Goal: Task Accomplishment & Management: Use online tool/utility

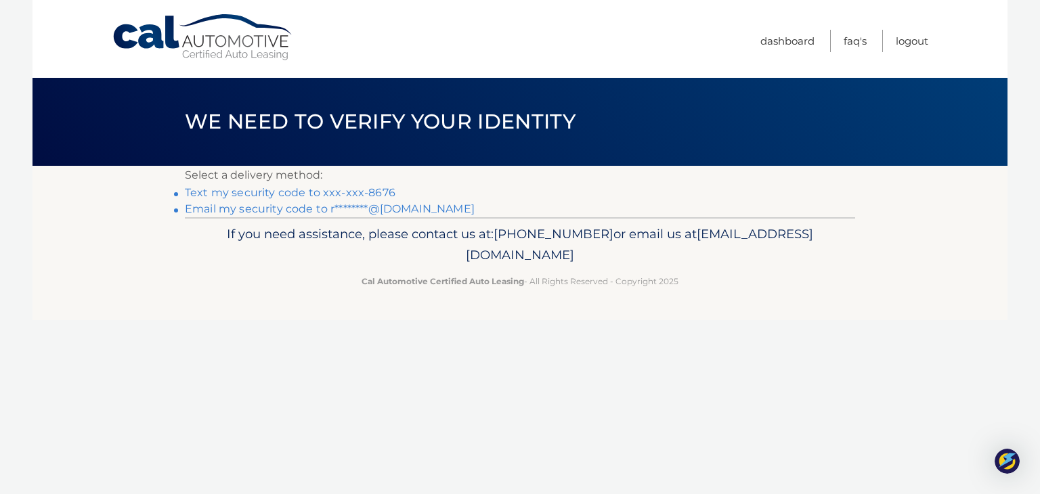
click at [300, 194] on link "Text my security code to xxx-xxx-8676" at bounding box center [290, 192] width 211 height 13
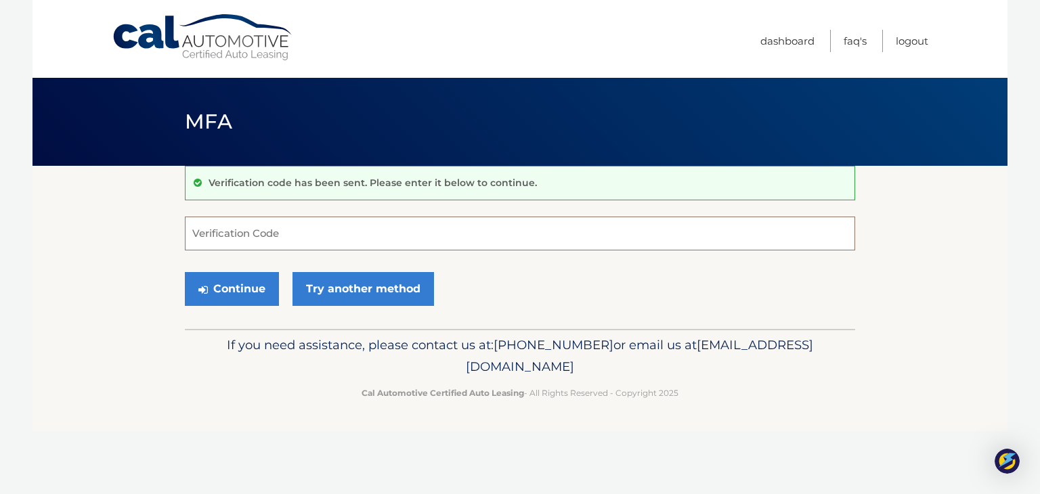
click at [276, 230] on input "Verification Code" at bounding box center [520, 234] width 670 height 34
type input "490566"
click at [249, 287] on button "Continue" at bounding box center [232, 289] width 94 height 34
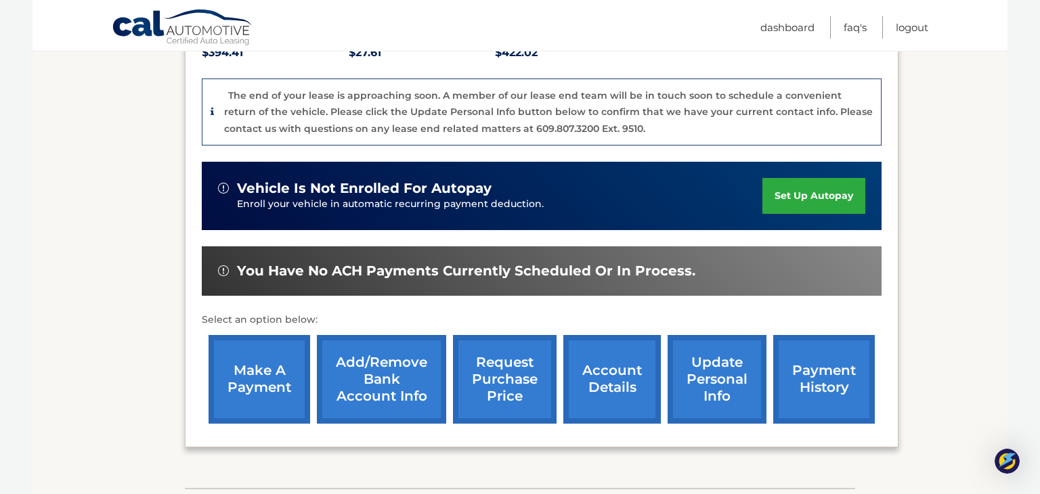
scroll to position [335, 0]
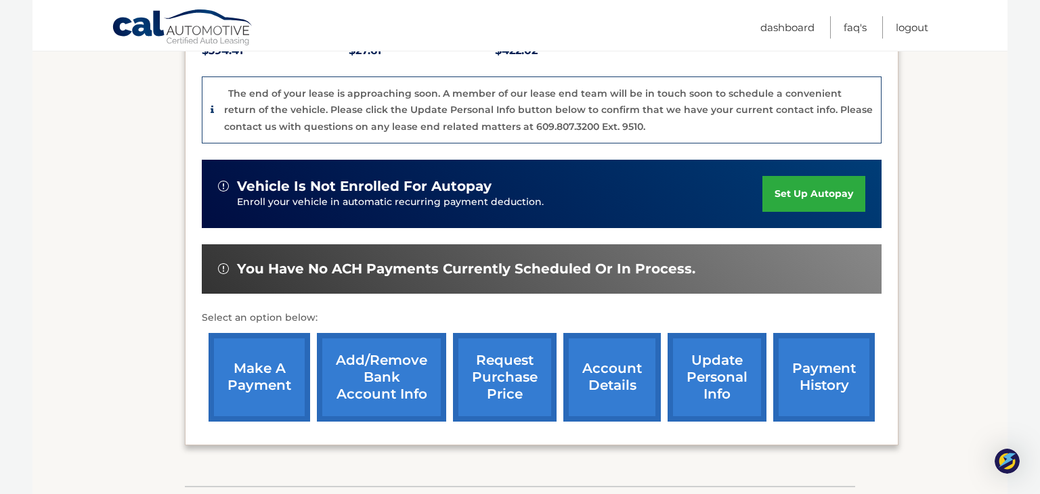
click at [255, 365] on link "make a payment" at bounding box center [260, 377] width 102 height 89
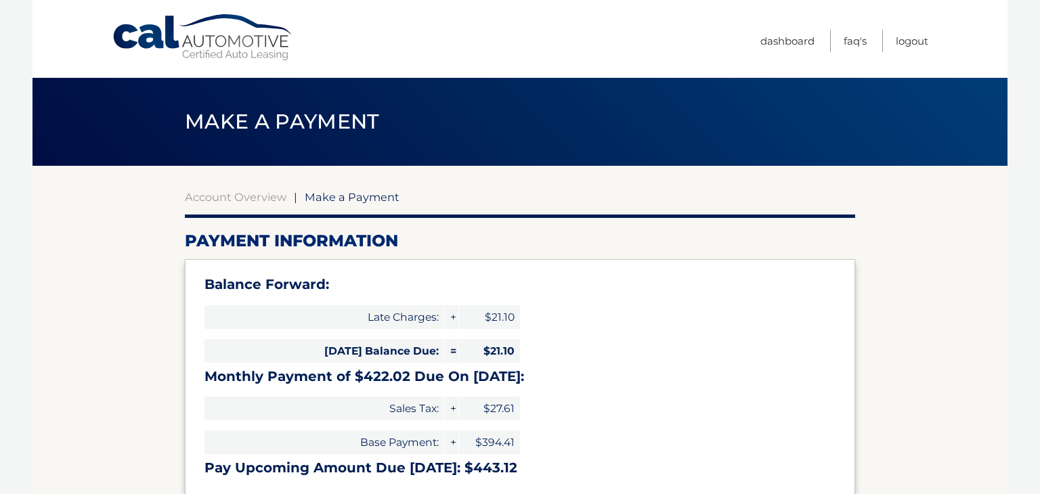
select select "ZWVhZjIyMTMtNzgyMC00NzU3LTlkNzItYzhjN2M1MWE0ZDc2"
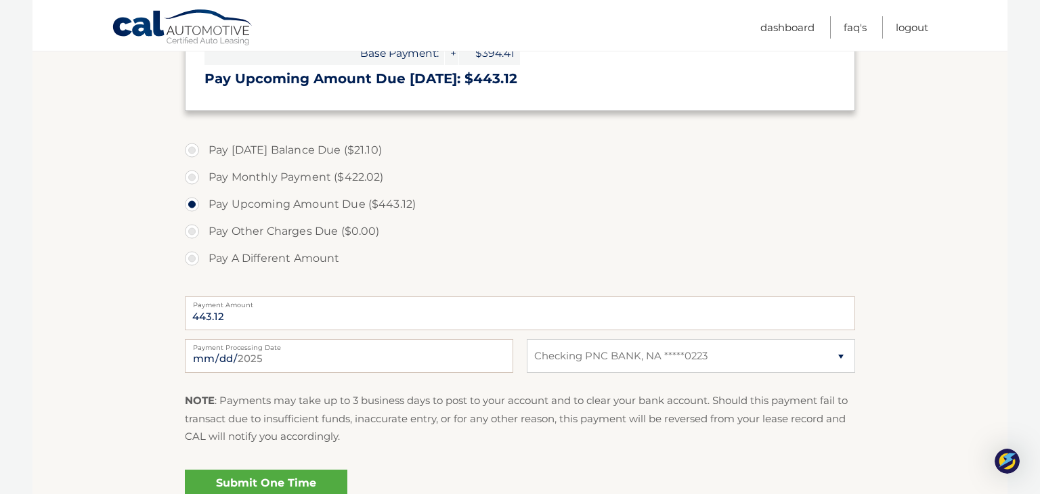
scroll to position [393, 0]
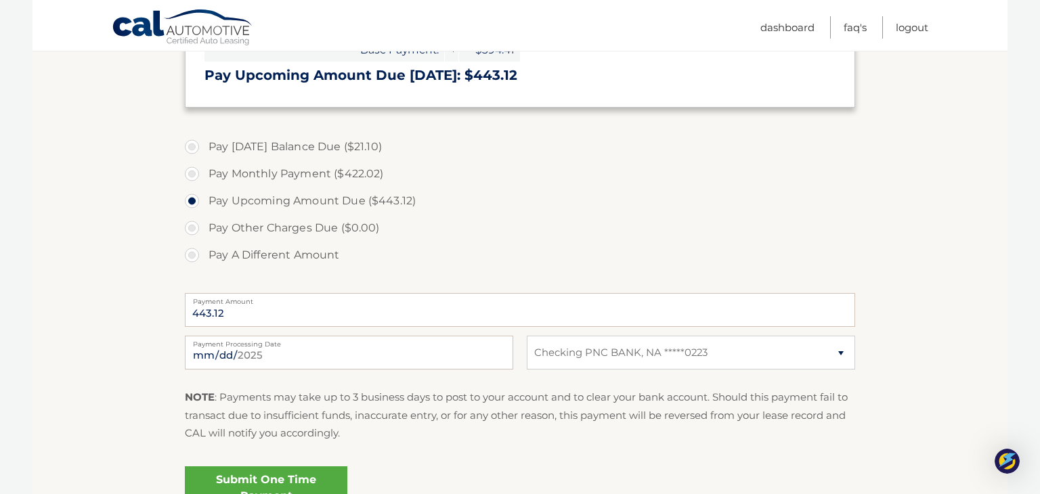
click at [269, 482] on link "Submit One Time Payment" at bounding box center [266, 488] width 163 height 43
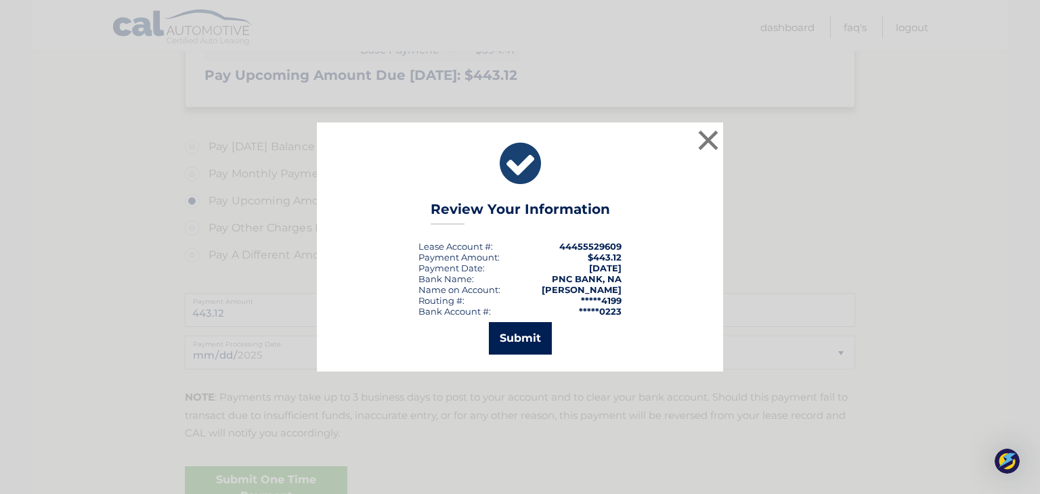
click at [523, 335] on button "Submit" at bounding box center [520, 338] width 63 height 33
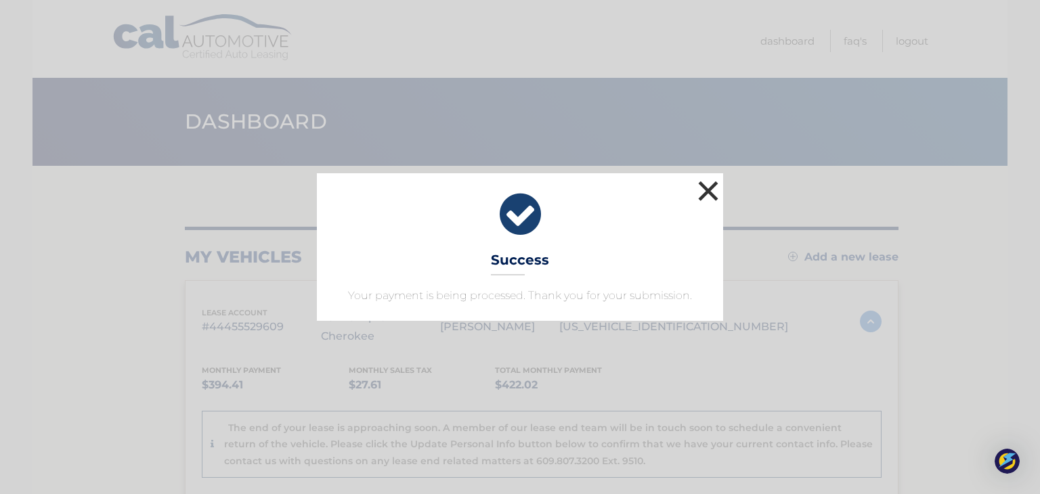
click at [714, 189] on button "×" at bounding box center [708, 190] width 27 height 27
